Goal: Task Accomplishment & Management: Use online tool/utility

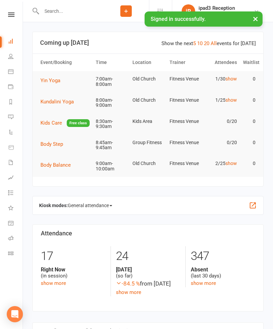
click at [12, 257] on link "Class check-in" at bounding box center [15, 253] width 15 height 15
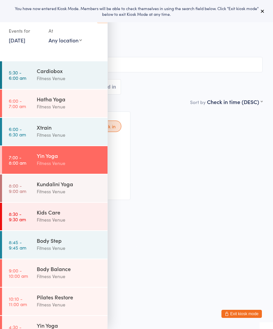
click at [72, 41] on select "Any location Old [DEMOGRAPHIC_DATA] Gym Group Fitness Squash Court 2 Squash Cou…" at bounding box center [64, 39] width 33 height 7
select select "0"
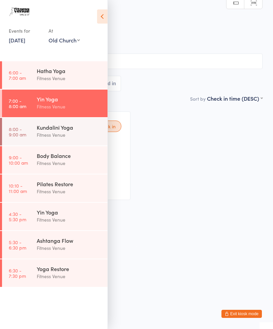
click at [51, 107] on div "Fitness Venue" at bounding box center [69, 107] width 65 height 8
click at [102, 19] on icon at bounding box center [102, 16] width 10 height 14
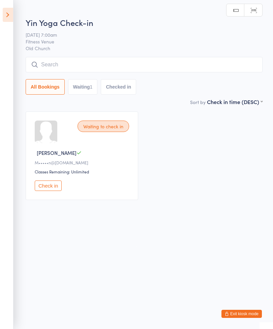
click at [76, 67] on input "search" at bounding box center [144, 64] width 237 height 15
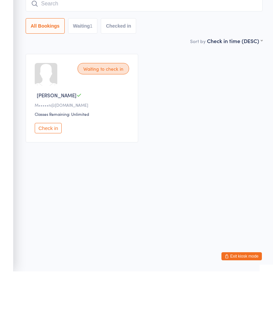
click at [49, 180] on button "Check in" at bounding box center [48, 185] width 27 height 10
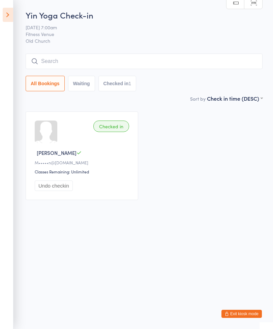
click at [123, 129] on div "Checked in" at bounding box center [111, 126] width 36 height 11
click at [123, 130] on div "Checked in" at bounding box center [111, 126] width 36 height 11
click at [189, 60] on input "search" at bounding box center [144, 61] width 237 height 15
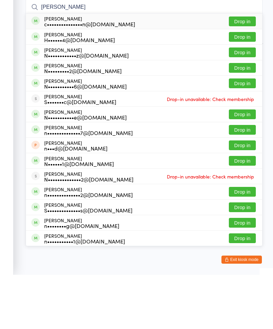
type input "[PERSON_NAME]"
click at [242, 71] on button "Drop in" at bounding box center [242, 76] width 27 height 10
